Goal: Communication & Community: Answer question/provide support

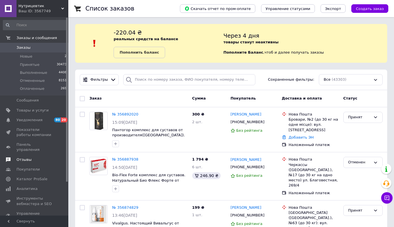
click at [28, 157] on span "Отзывы" at bounding box center [24, 159] width 15 height 5
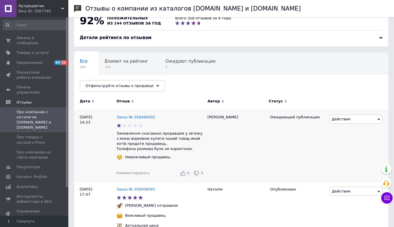
scroll to position [15, 0]
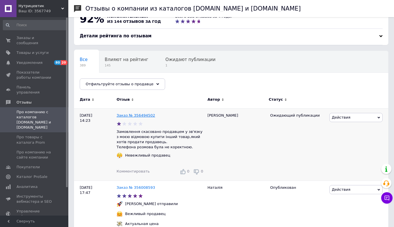
click at [140, 116] on link "Заказ № 356494502" at bounding box center [136, 115] width 38 height 4
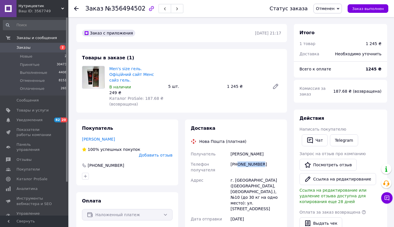
drag, startPoint x: 269, startPoint y: 160, endPoint x: 239, endPoint y: 159, distance: 30.2
click at [239, 159] on div "[PHONE_NUMBER]" at bounding box center [255, 167] width 53 height 16
copy div "0979252443"
click at [26, 117] on span "Уведомления" at bounding box center [30, 119] width 26 height 5
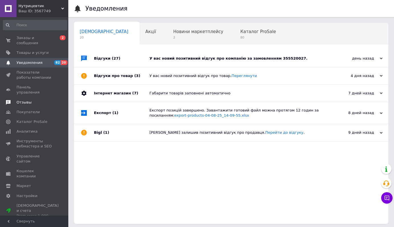
click at [31, 97] on link "Отзывы" at bounding box center [35, 102] width 70 height 10
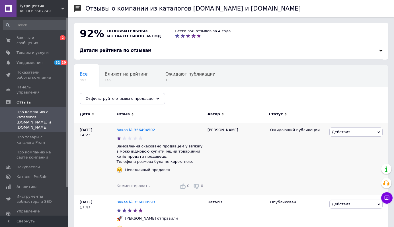
click at [135, 183] on span "Комментировать" at bounding box center [133, 185] width 33 height 4
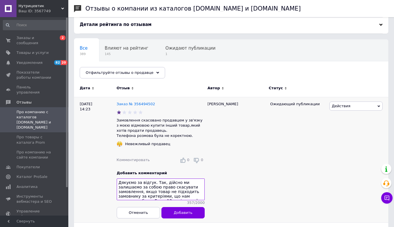
drag, startPoint x: 148, startPoint y: 177, endPoint x: 96, endPoint y: 178, distance: 51.8
click at [96, 178] on div "[DATE] 14:23 Заказ № 356494502 Замовлення скасовано продавцем у зв'язку з моєю …" at bounding box center [231, 159] width 314 height 125
type textarea "Дякуємо за відгук. Так, дійсно ми залишаємо за собою право скасувати замовлення…"
click at [205, 212] on button "Добавить" at bounding box center [182, 211] width 43 height 11
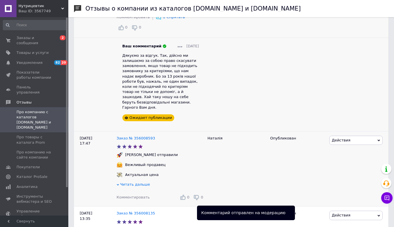
scroll to position [177, 0]
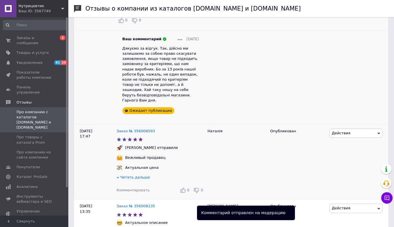
click at [130, 188] on span "Комментировать" at bounding box center [133, 190] width 33 height 4
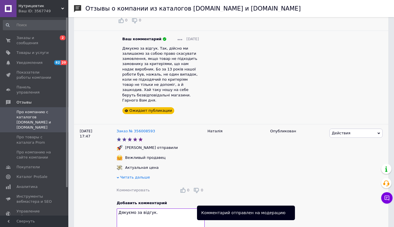
type textarea "Дякуємо за відгук."
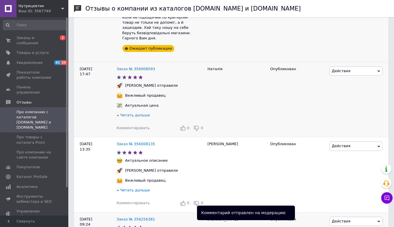
scroll to position [246, 0]
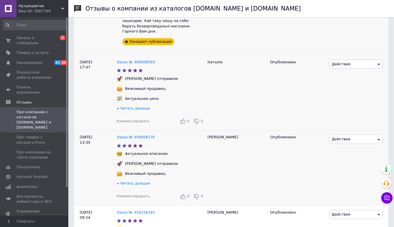
click at [123, 194] on span "Комментировать" at bounding box center [133, 196] width 33 height 4
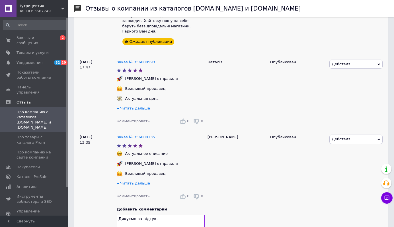
type textarea "Дякуємо за відгук."
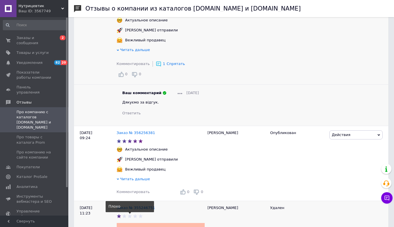
scroll to position [381, 0]
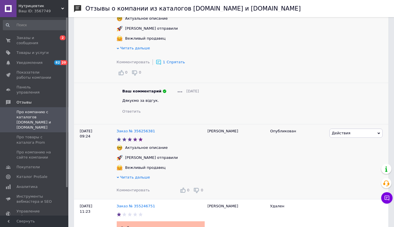
click at [141, 185] on div "Комментировать 0 0" at bounding box center [161, 189] width 88 height 9
click at [136, 188] on span "Комментировать" at bounding box center [133, 190] width 33 height 4
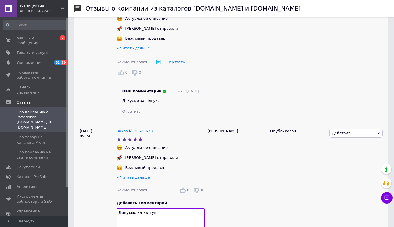
type textarea "Дякуємо за відгук."
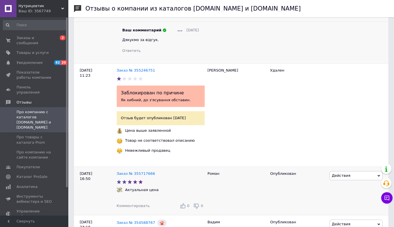
scroll to position [570, 0]
click at [124, 204] on span "Комментировать" at bounding box center [133, 206] width 33 height 4
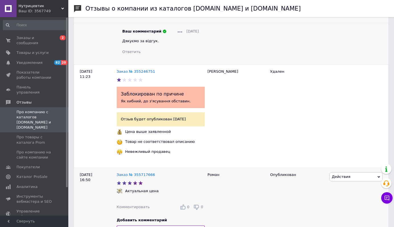
type textarea "Дякуємо за відгук."
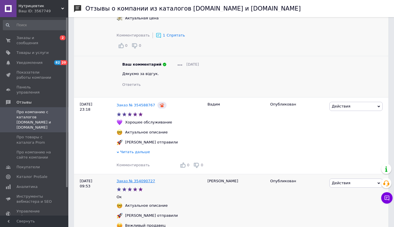
scroll to position [737, 0]
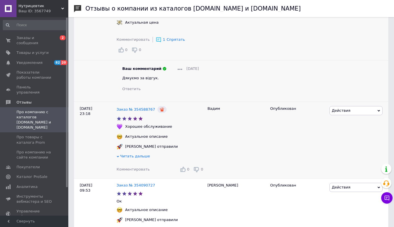
click at [133, 167] on span "Комментировать" at bounding box center [133, 169] width 33 height 4
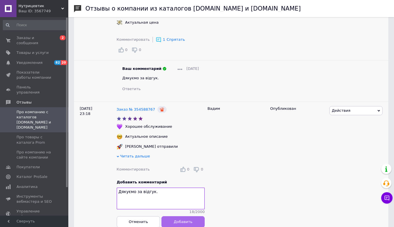
type textarea "Дякуємо за відгук."
click at [191, 216] on button "Добавить" at bounding box center [182, 221] width 43 height 11
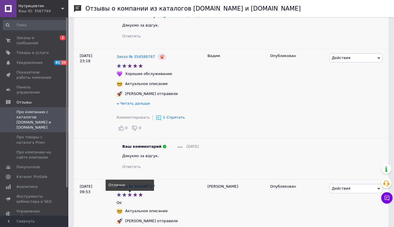
scroll to position [796, 0]
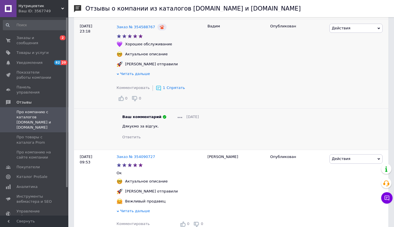
scroll to position [856, 0]
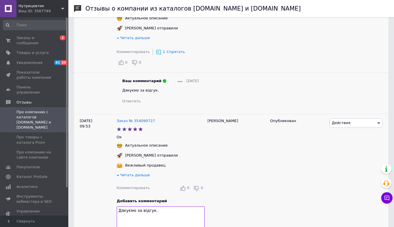
type textarea "Дякуємо за відгук."
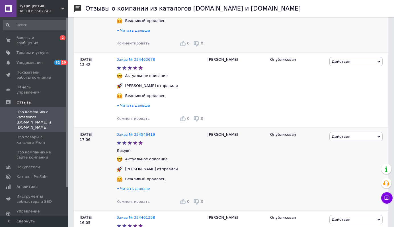
click at [135, 199] on span "Комментировать" at bounding box center [133, 201] width 33 height 4
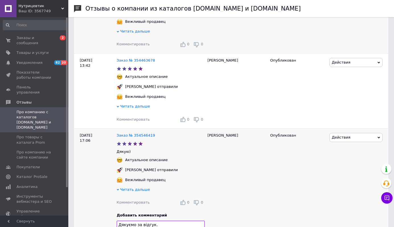
type textarea "Дякуємо за відгук."
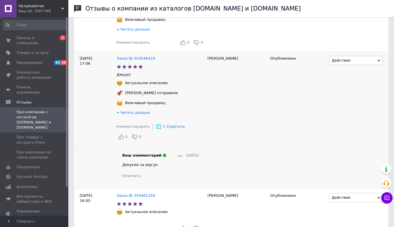
scroll to position [1091, 0]
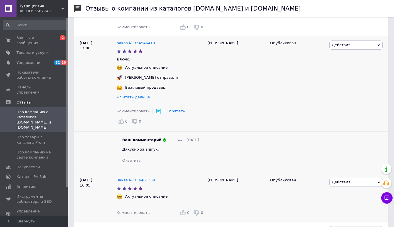
click at [136, 210] on span "Комментировать" at bounding box center [133, 212] width 33 height 4
type textarea "Дякуємо за відгук."
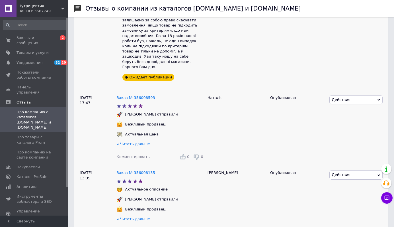
scroll to position [0, 0]
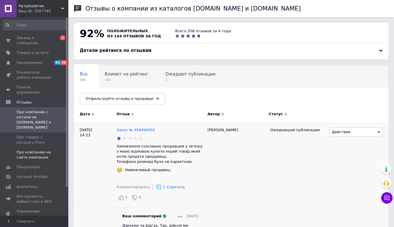
click at [34, 149] on span "Про компанию на сайте компании" at bounding box center [35, 154] width 36 height 10
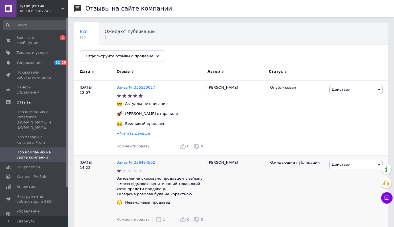
scroll to position [7, 0]
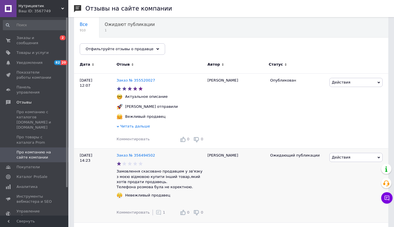
click at [350, 159] on span "Действия" at bounding box center [341, 157] width 19 height 4
click at [355, 190] on li "Скрыть на сайте" at bounding box center [356, 192] width 53 height 8
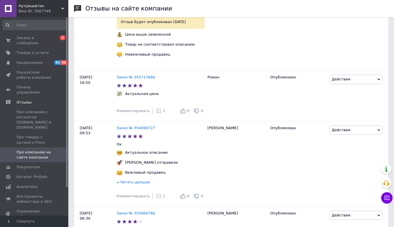
scroll to position [657, 0]
